Goal: Find specific page/section: Find specific page/section

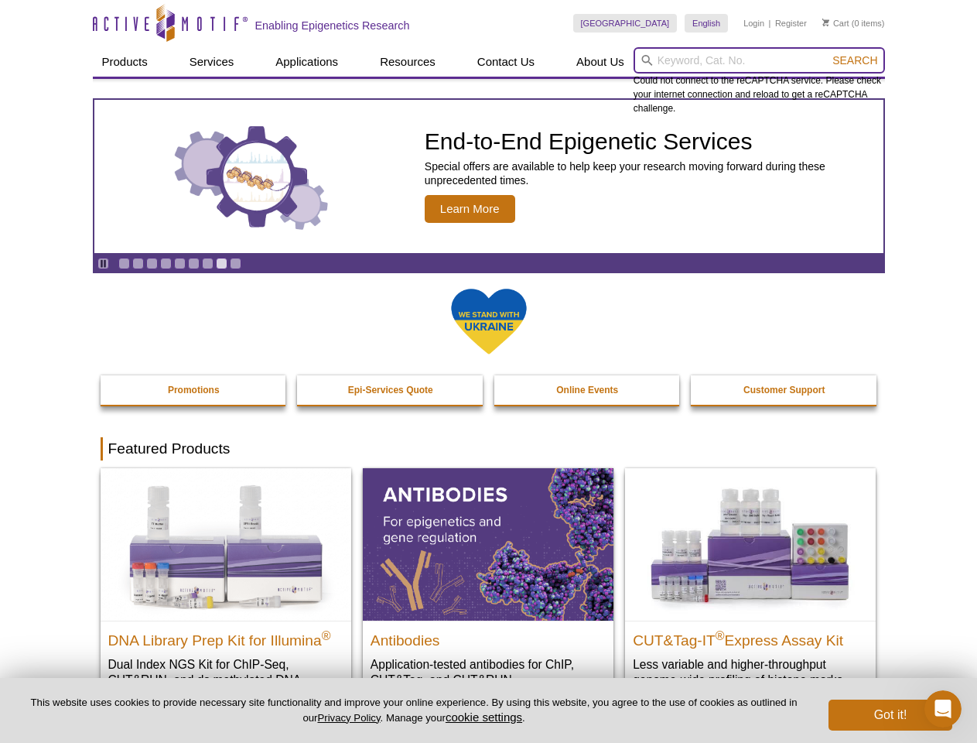
click at [759, 60] on input "search" at bounding box center [759, 60] width 251 height 26
click at [855, 60] on span "Search" at bounding box center [854, 60] width 45 height 12
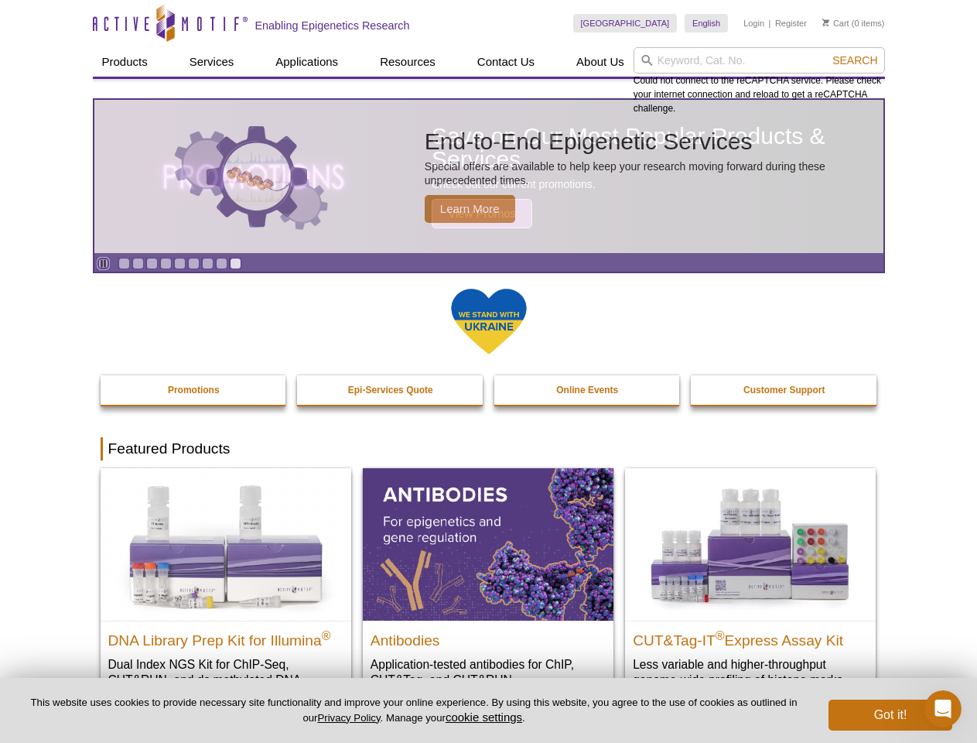
click at [103, 263] on icon "Pause" at bounding box center [103, 263] width 10 height 10
click at [124, 263] on link "Go to slide 1" at bounding box center [124, 264] width 12 height 12
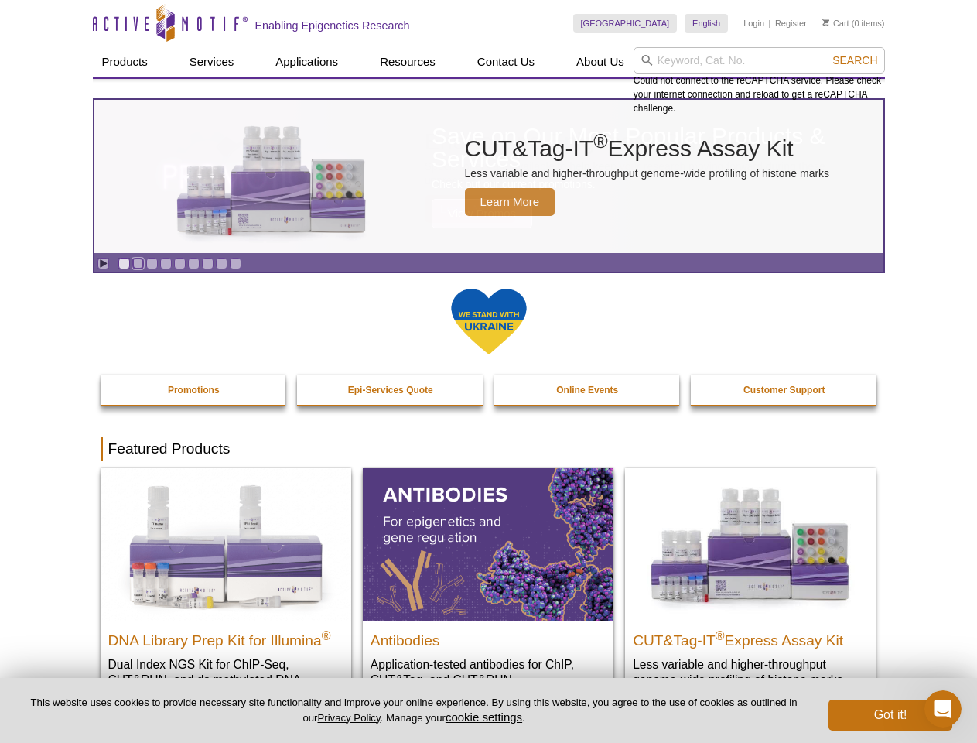
click at [138, 263] on link "Go to slide 2" at bounding box center [138, 264] width 12 height 12
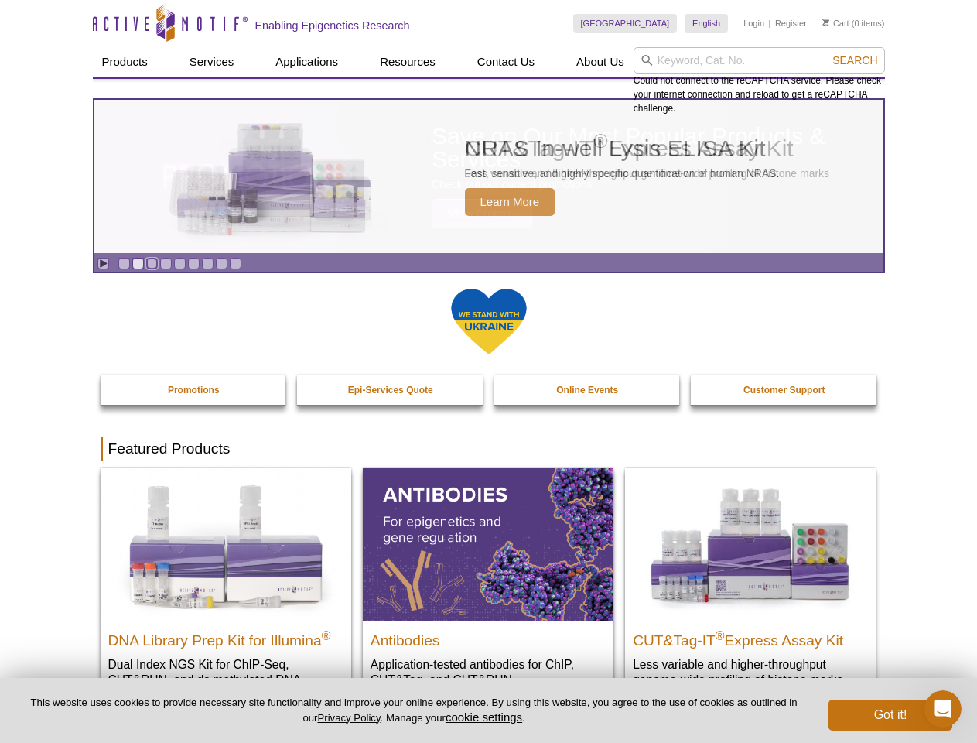
click at [152, 263] on link "Go to slide 3" at bounding box center [152, 264] width 12 height 12
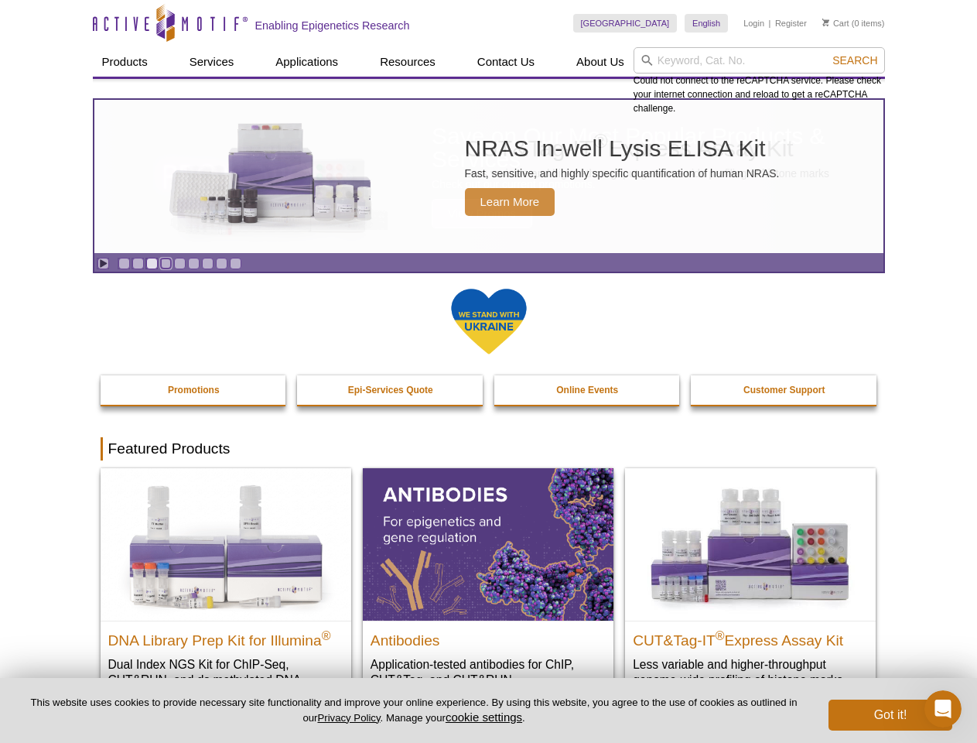
click at [166, 263] on link "Go to slide 4" at bounding box center [166, 264] width 12 height 12
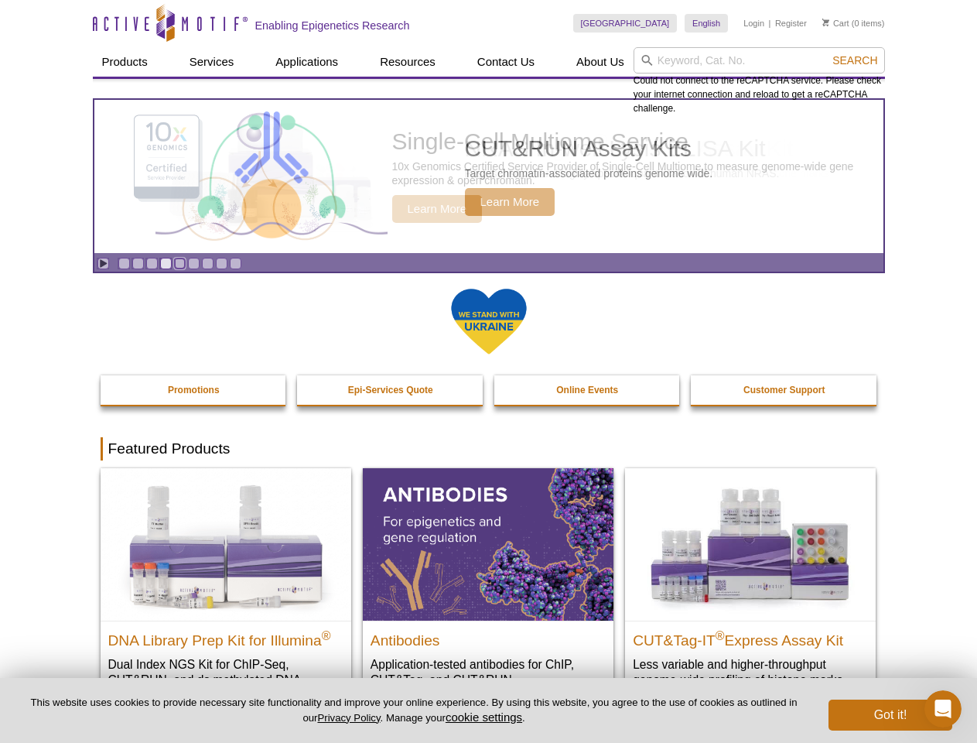
click at [179, 263] on link "Go to slide 5" at bounding box center [180, 264] width 12 height 12
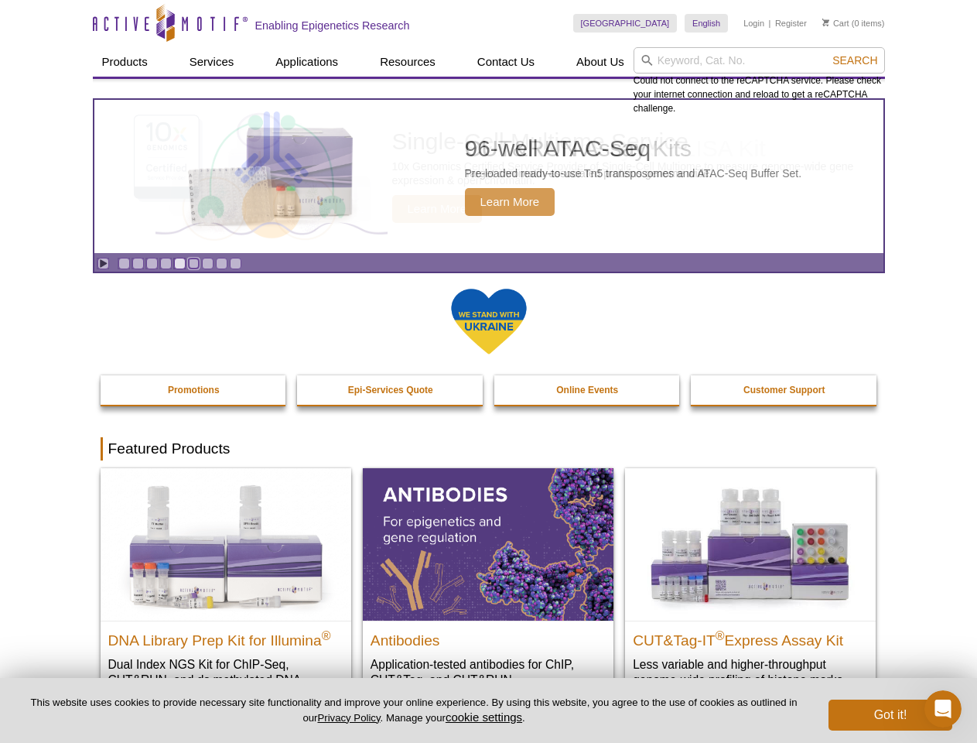
click at [193, 263] on link "Go to slide 6" at bounding box center [194, 264] width 12 height 12
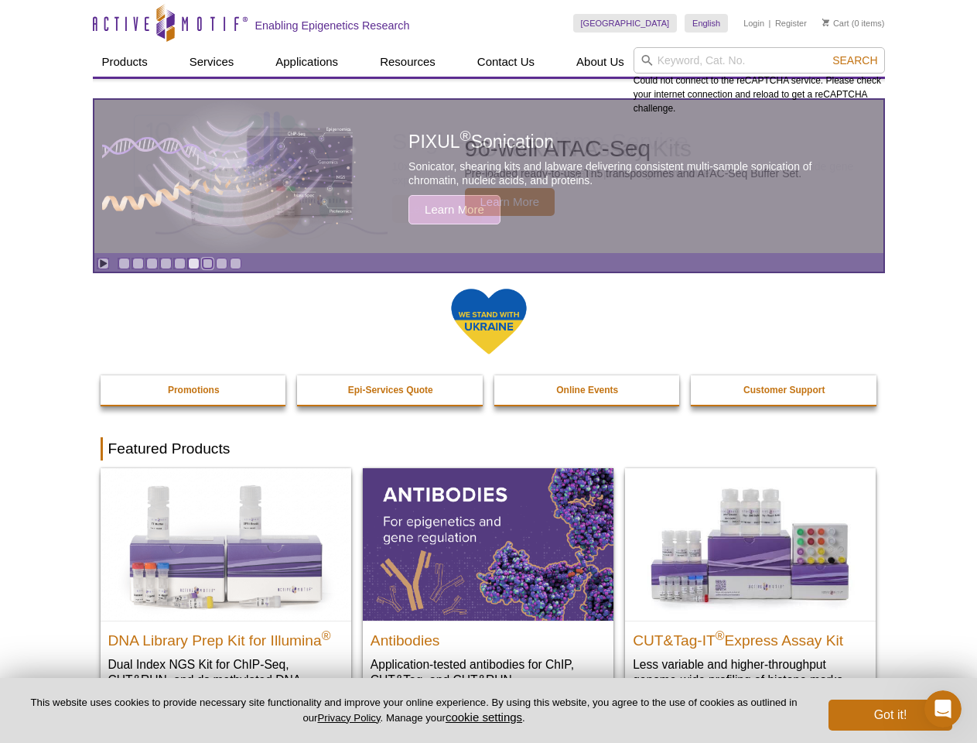
click at [207, 263] on link "Go to slide 7" at bounding box center [208, 264] width 12 height 12
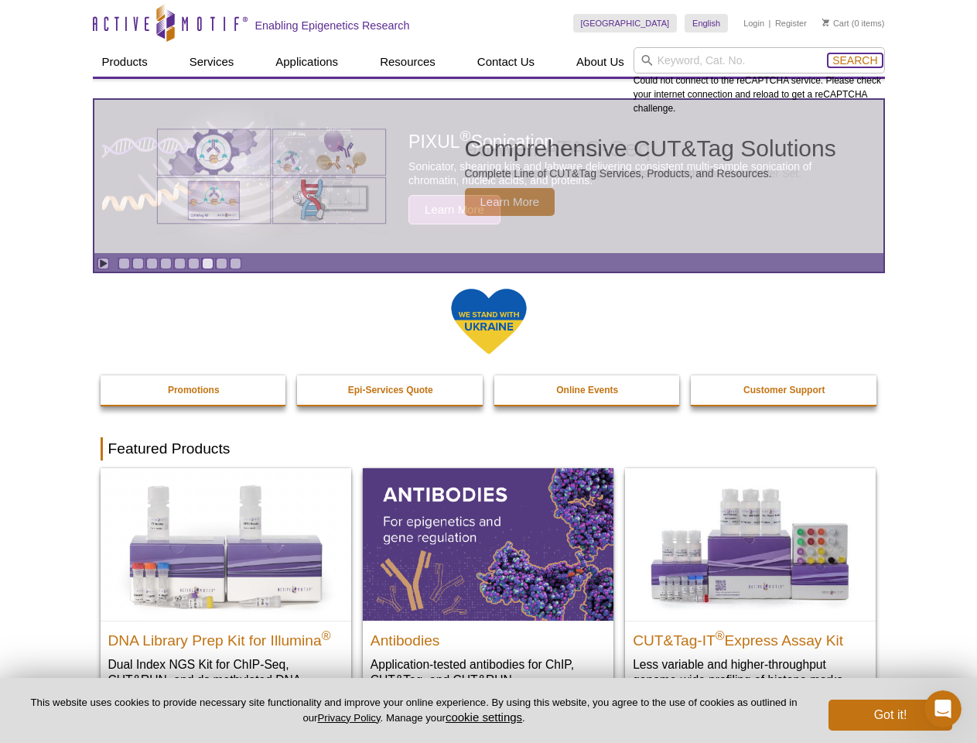
click at [855, 60] on span "Search" at bounding box center [854, 60] width 45 height 12
